Goal: Information Seeking & Learning: Find specific fact

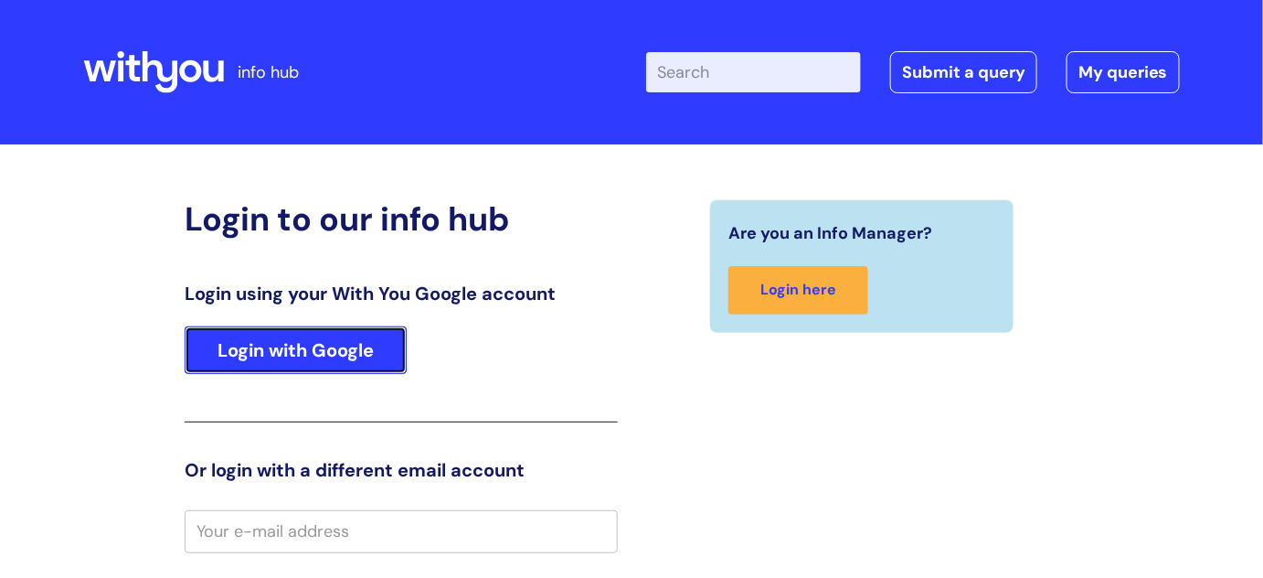
click at [261, 359] on link "Login with Google" at bounding box center [296, 350] width 222 height 48
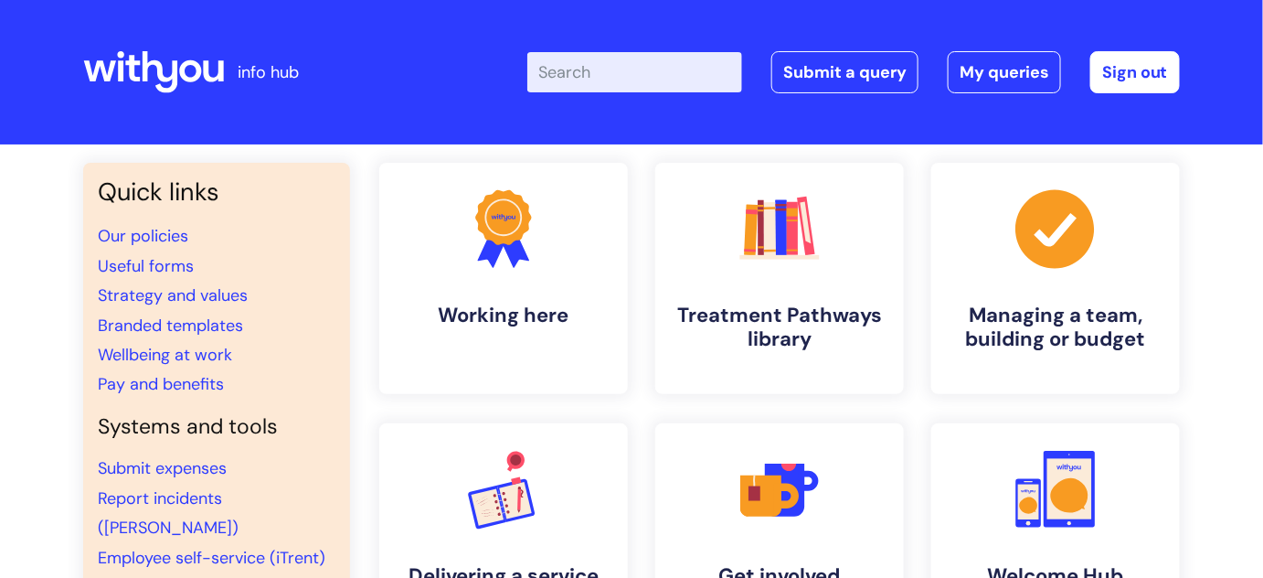
click at [581, 80] on input "Enter your search term here..." at bounding box center [634, 72] width 215 height 40
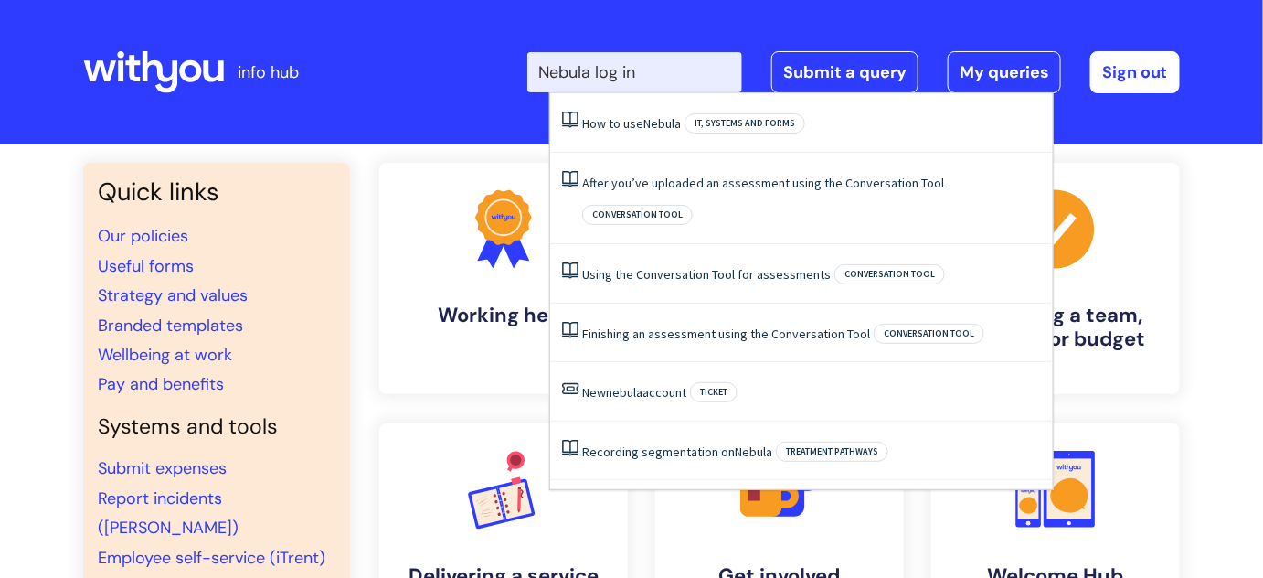
type input "Nebula log in"
click button "Search" at bounding box center [0, 0] width 0 height 0
